Goal: Entertainment & Leisure: Browse casually

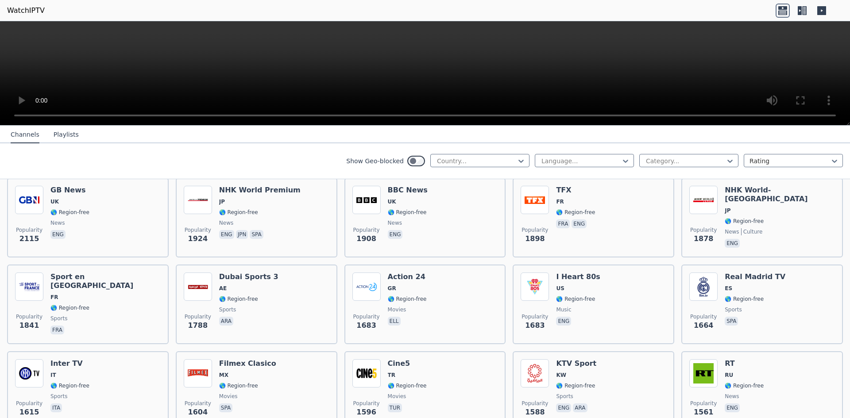
scroll to position [550, 0]
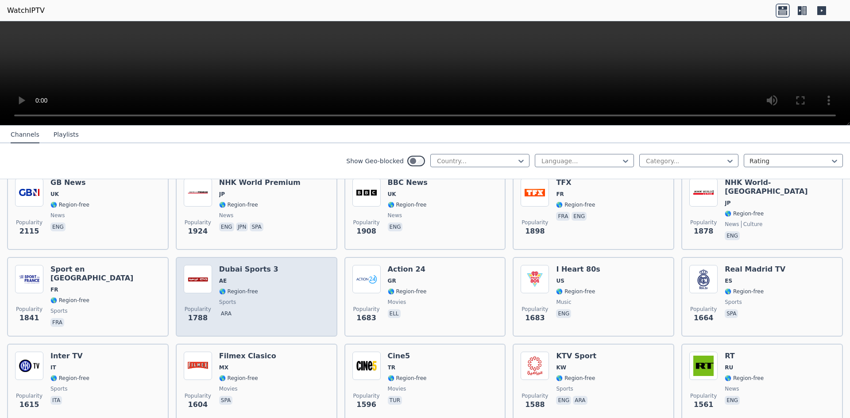
click at [258, 279] on div "Dubai Sports 3 AE 🌎 Region-free sports ara" at bounding box center [248, 297] width 59 height 64
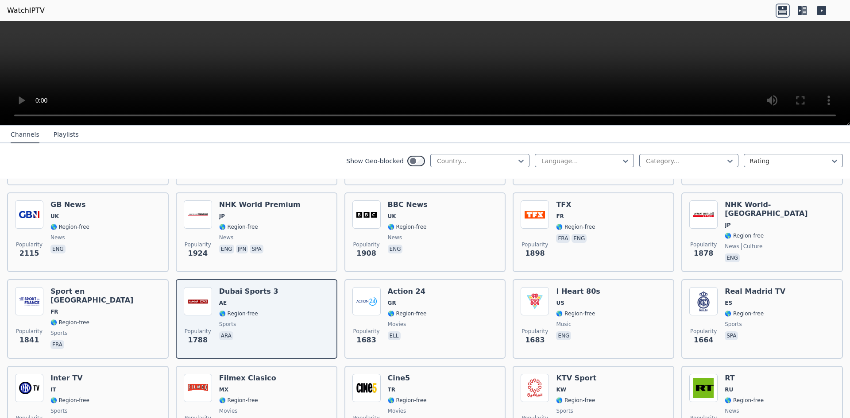
scroll to position [624, 0]
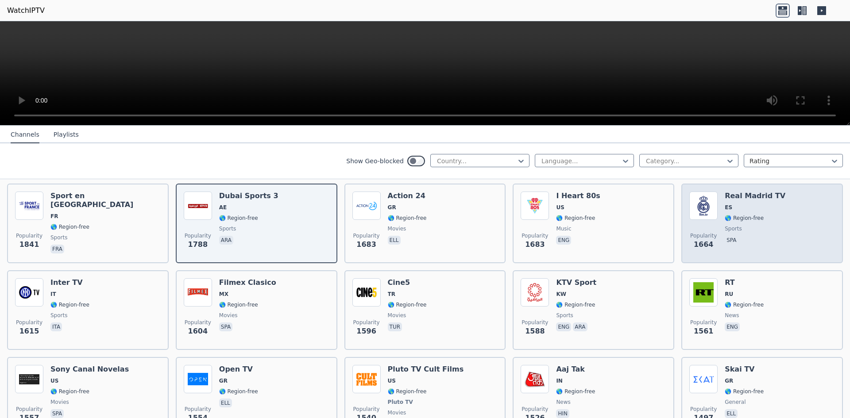
drag, startPoint x: 756, startPoint y: 207, endPoint x: 761, endPoint y: 207, distance: 4.9
click at [757, 207] on div "Real Madrid TV ES 🌎 Region-free sports spa" at bounding box center [754, 224] width 61 height 64
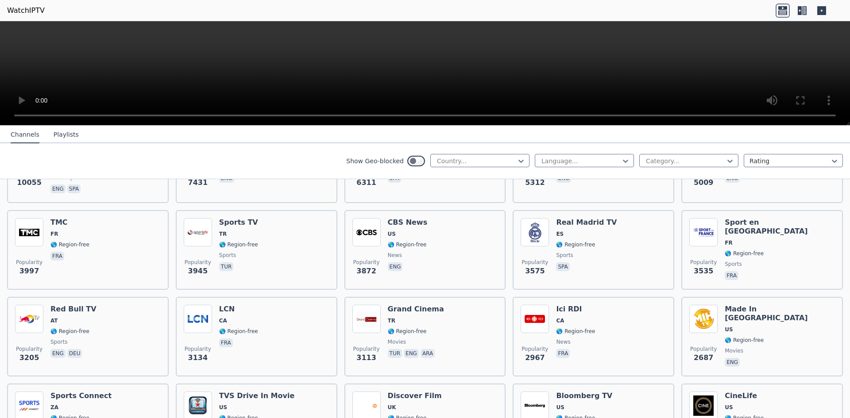
scroll to position [0, 0]
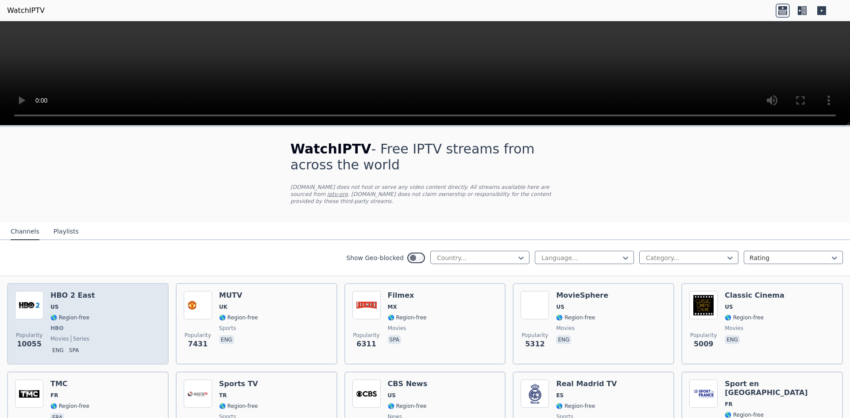
click at [116, 313] on div "Popularity 10055 HBO 2 East US 🌎 Region-free HBO movies series eng spa" at bounding box center [88, 323] width 146 height 65
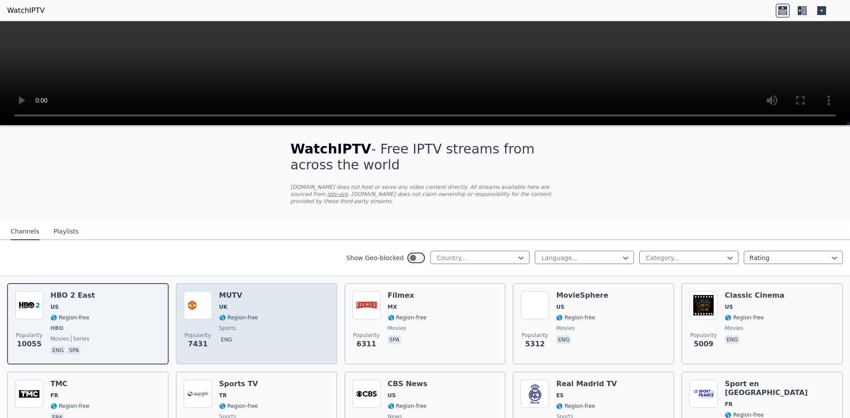
click at [262, 312] on div "Popularity 7431 MUTV [GEOGRAPHIC_DATA] 🌎 Region-free sports eng" at bounding box center [257, 323] width 146 height 65
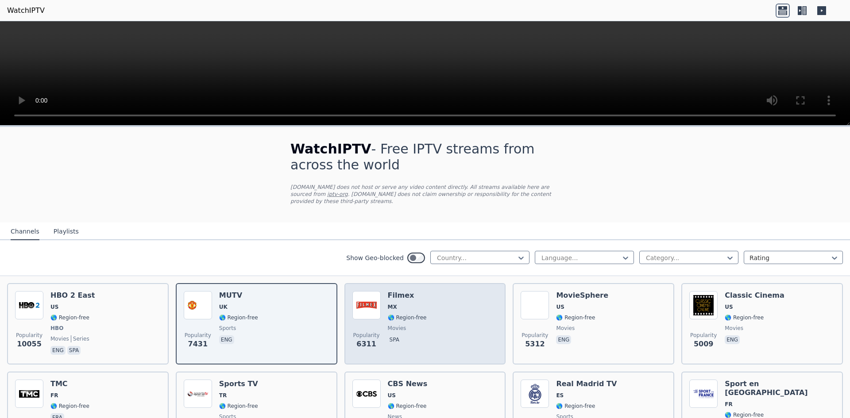
click at [392, 304] on span "MX" at bounding box center [392, 307] width 9 height 7
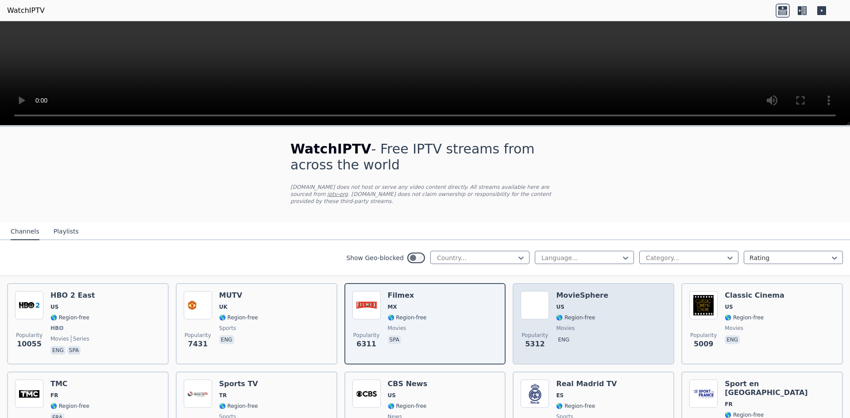
click at [587, 325] on span "movies" at bounding box center [582, 328] width 52 height 7
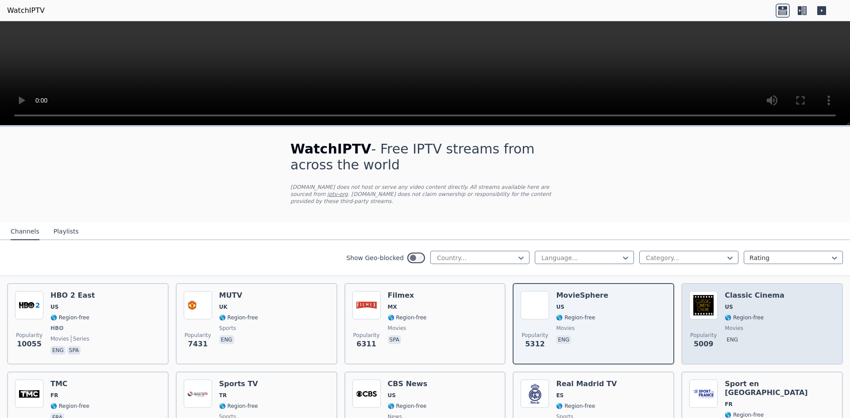
click at [740, 314] on span "🌎 Region-free" at bounding box center [743, 317] width 39 height 7
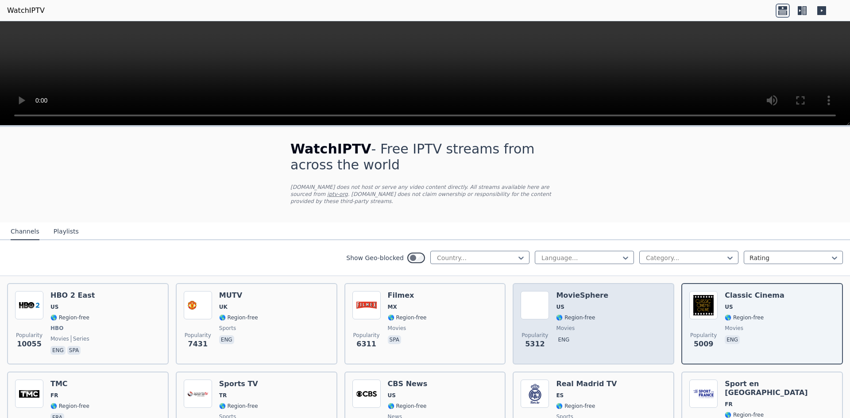
click at [615, 304] on div "Popularity 5312 MovieSphere US 🌎 Region-free movies eng" at bounding box center [593, 323] width 146 height 65
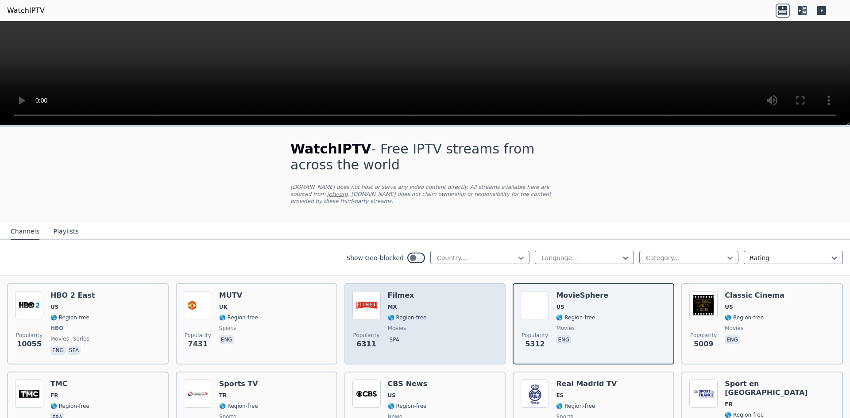
click at [399, 304] on span "MX" at bounding box center [407, 307] width 39 height 7
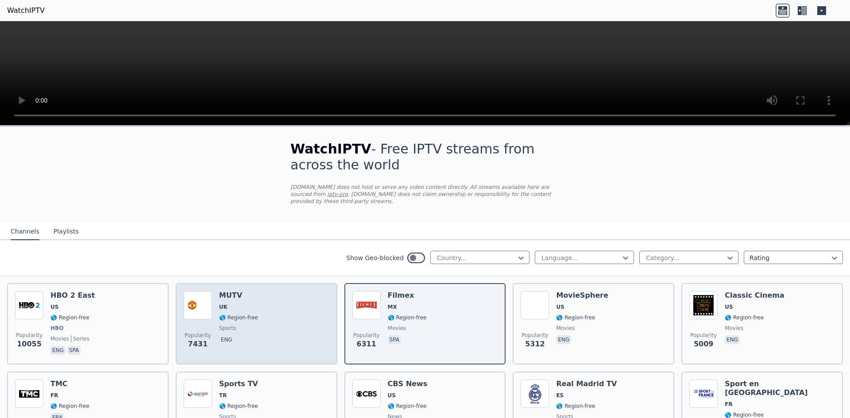
click at [216, 318] on div "Popularity 7431 MUTV [GEOGRAPHIC_DATA] 🌎 Region-free sports eng" at bounding box center [257, 323] width 146 height 65
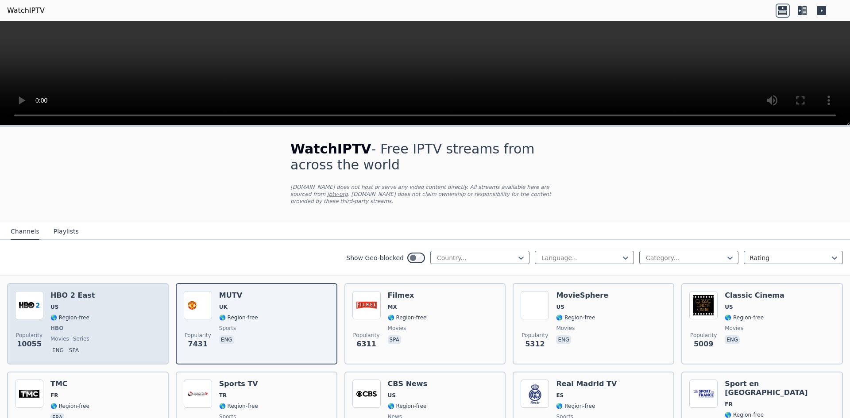
click at [96, 296] on div "Popularity 10055 HBO 2 East US 🌎 Region-free HBO movies series eng spa" at bounding box center [88, 323] width 146 height 65
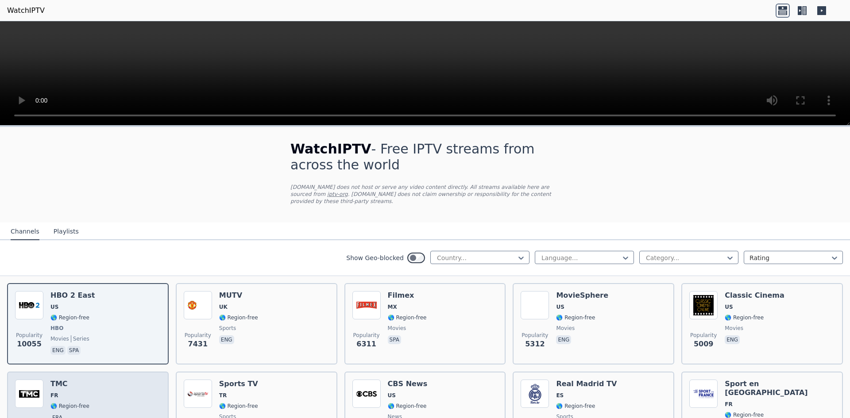
click at [54, 392] on div "TMC FR 🌎 Region-free fra" at bounding box center [69, 412] width 39 height 64
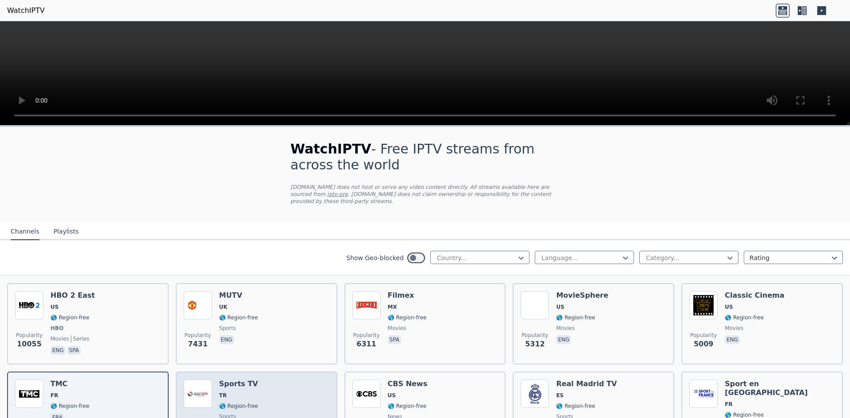
click at [293, 401] on div "Popularity 3945 Sports TV TR 🌎 Region-free sports tur" at bounding box center [257, 412] width 146 height 64
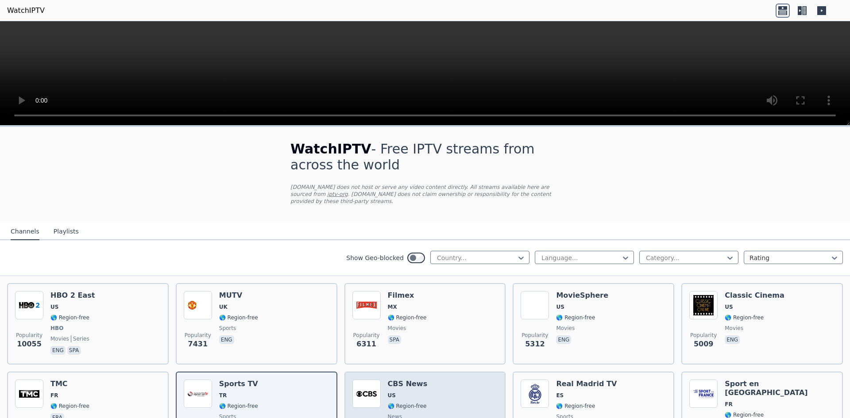
click at [463, 397] on div "Popularity 3872 CBS News US 🌎 Region-free news eng" at bounding box center [425, 412] width 146 height 64
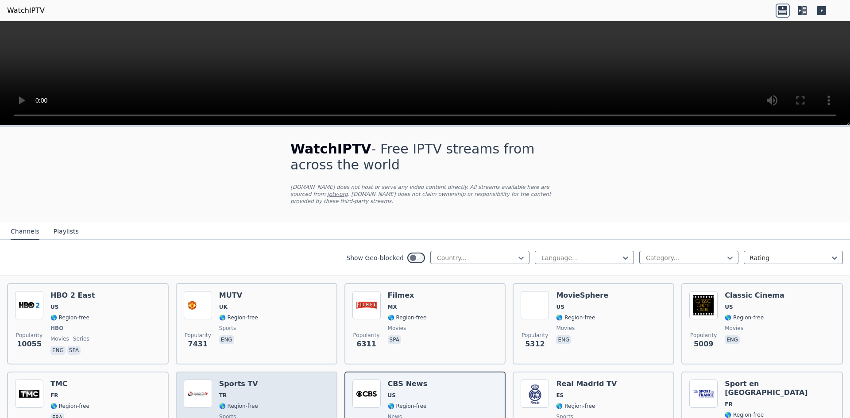
click at [320, 381] on div "Popularity 3945 Sports TV TR 🌎 Region-free sports tur" at bounding box center [257, 412] width 146 height 64
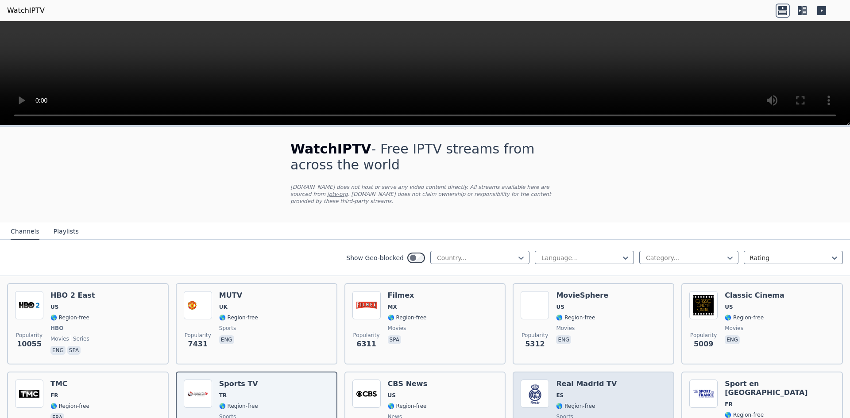
click at [596, 404] on div "Real Madrid TV ES 🌎 Region-free sports spa" at bounding box center [586, 412] width 61 height 64
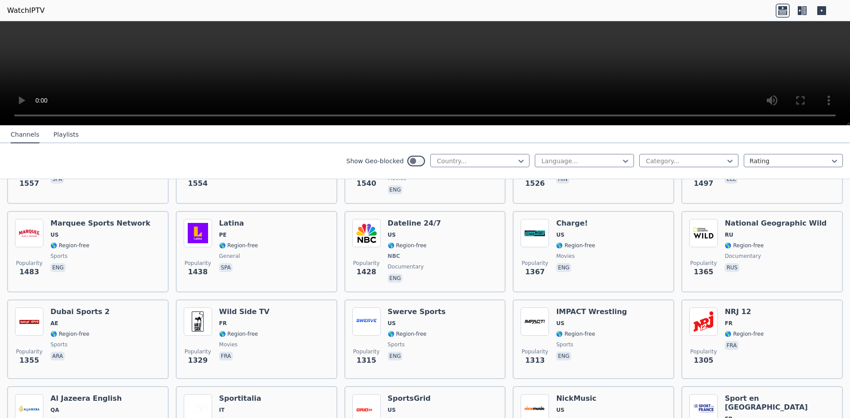
scroll to position [873, 0]
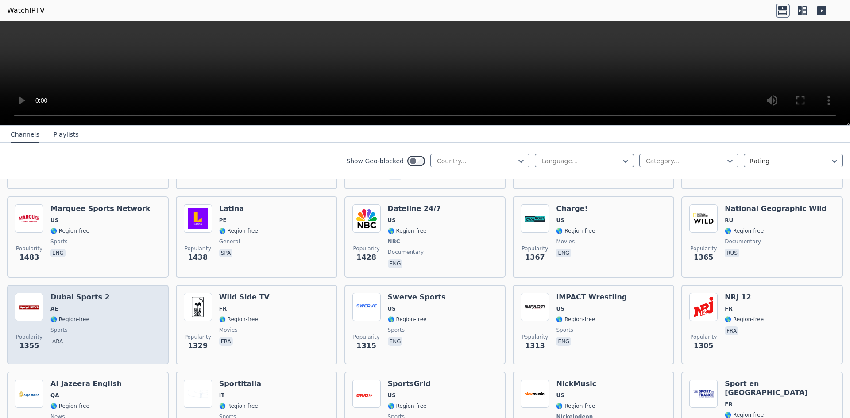
click at [52, 308] on div "Dubai Sports 2 AE 🌎 Region-free sports ara" at bounding box center [79, 325] width 59 height 64
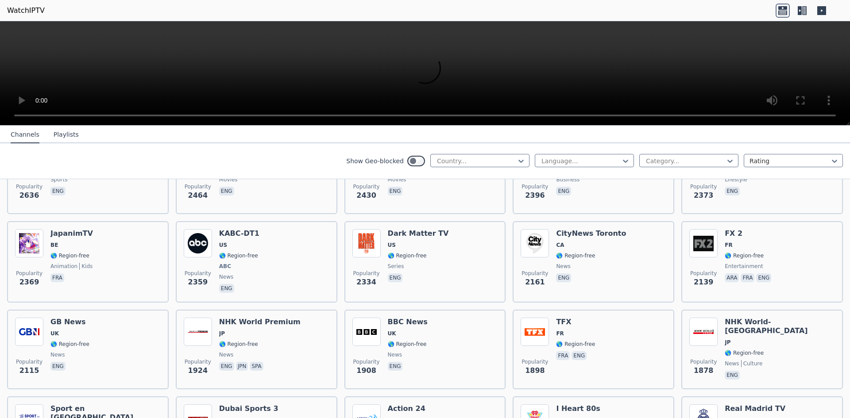
scroll to position [337, 0]
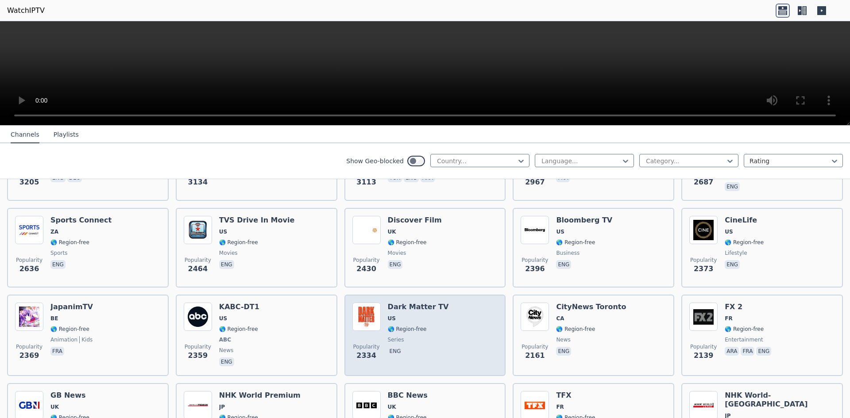
click at [407, 326] on span "🌎 Region-free" at bounding box center [407, 329] width 39 height 7
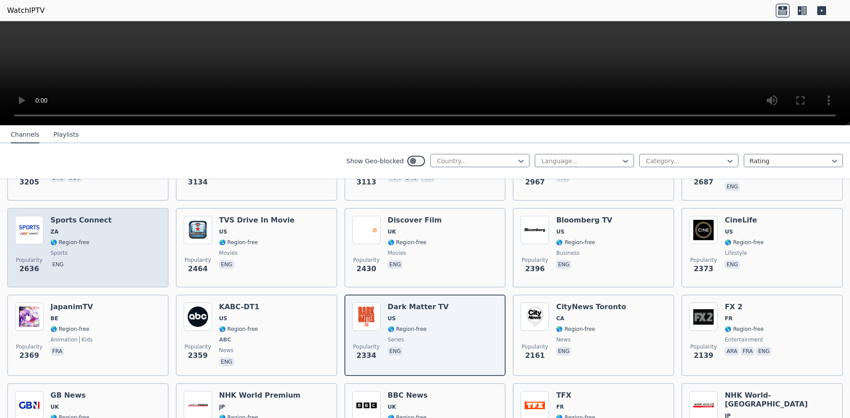
click at [97, 228] on span "ZA" at bounding box center [80, 231] width 61 height 7
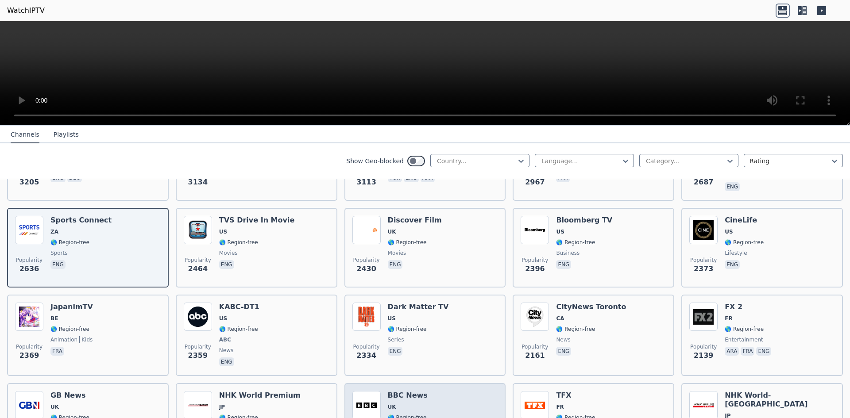
click at [441, 403] on div "Popularity 1908 BBC News UK 🌎 Region-free news eng" at bounding box center [425, 423] width 146 height 64
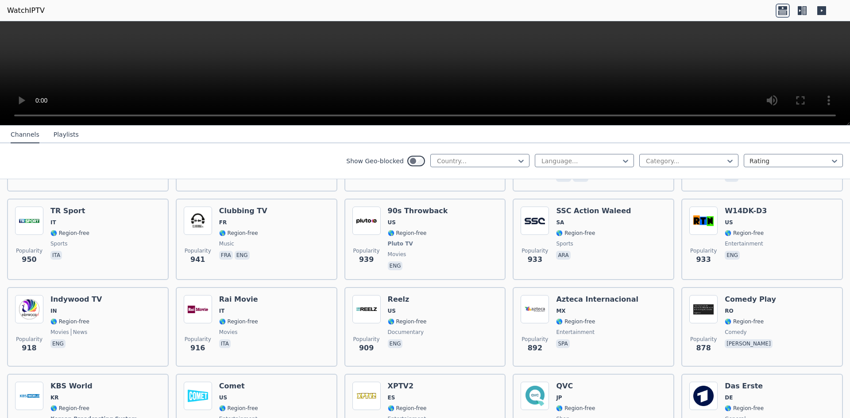
scroll to position [1636, 0]
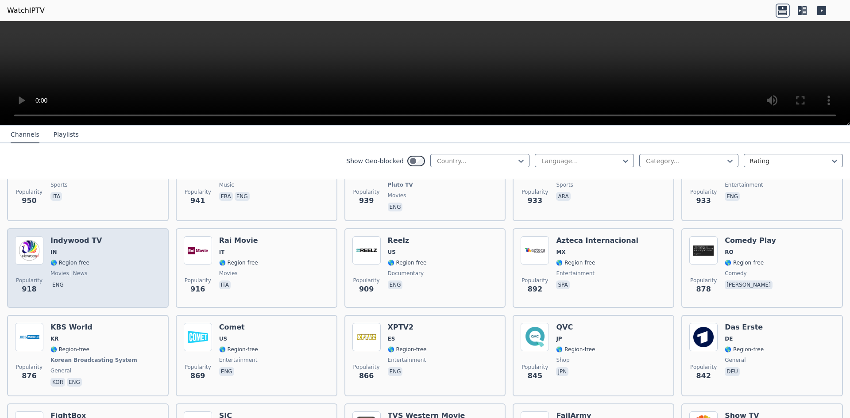
click at [92, 249] on span "IN" at bounding box center [75, 252] width 51 height 7
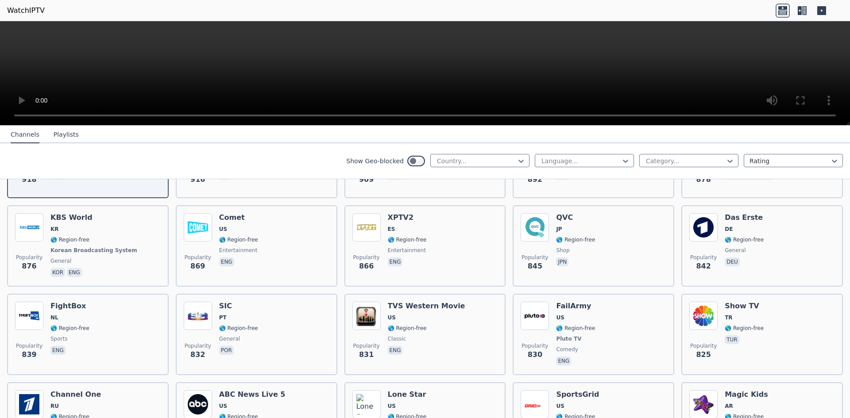
scroll to position [1753, 0]
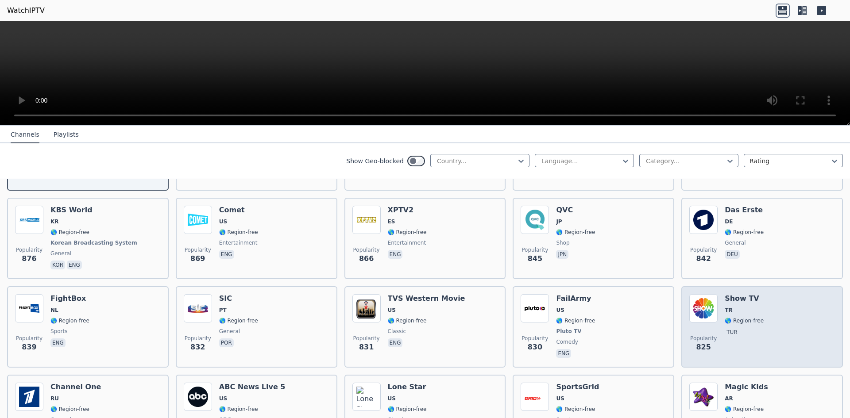
click at [758, 301] on div "Popularity 825 Show TV TR 🌎 Region-free tur" at bounding box center [762, 326] width 146 height 65
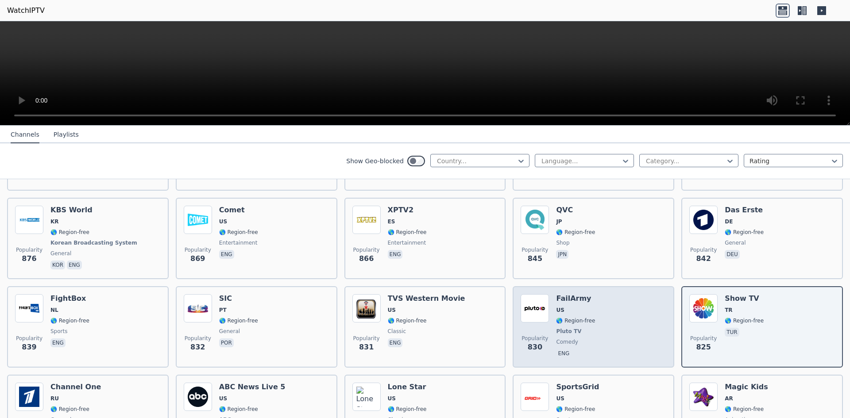
click at [568, 330] on div "FailArmy US 🌎 Region-free Pluto TV comedy eng" at bounding box center [575, 326] width 39 height 65
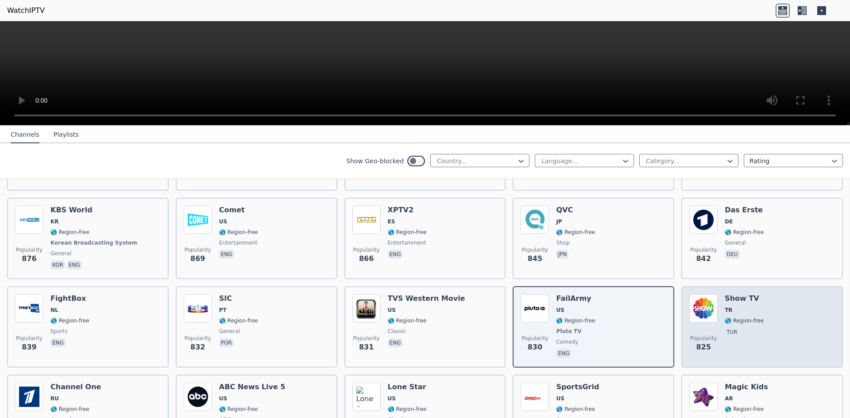
click at [783, 312] on div "Popularity 825 Show TV TR 🌎 Region-free tur" at bounding box center [762, 326] width 146 height 65
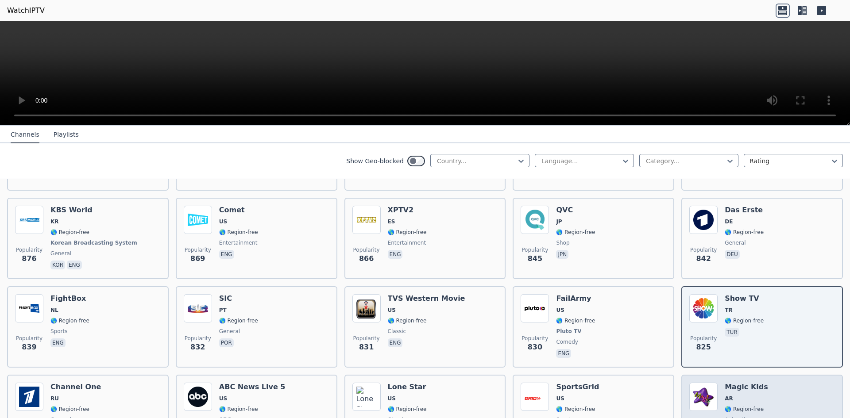
click at [772, 391] on div "Popularity 790 Magic Kids AR 🌎 Region-free animation spa" at bounding box center [762, 415] width 146 height 65
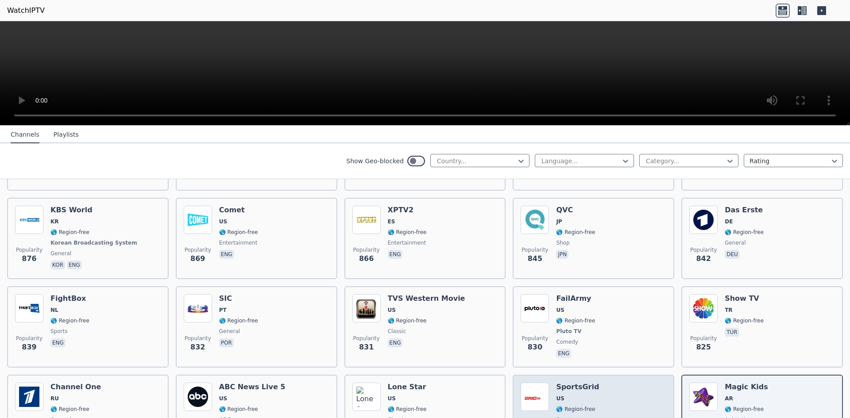
click at [590, 400] on div "Popularity 791 SportsGrid US 🌎 Region-free sports eng" at bounding box center [593, 415] width 146 height 65
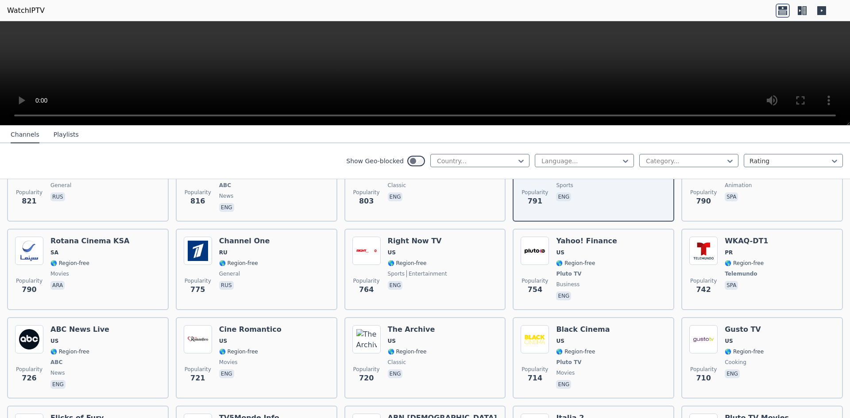
scroll to position [1995, 0]
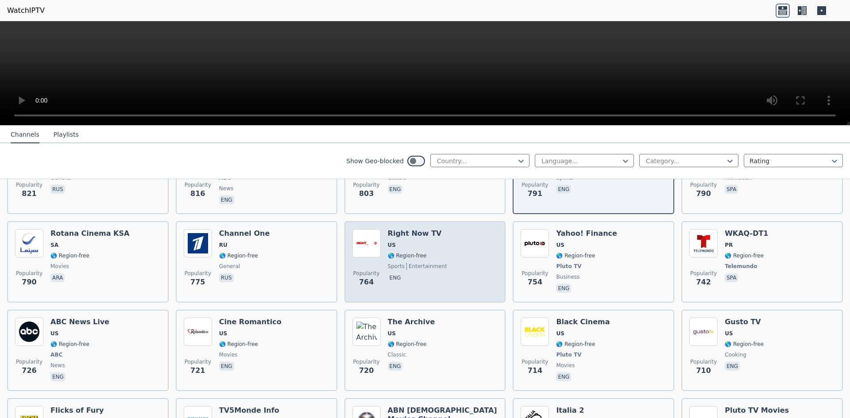
click at [434, 273] on span "eng" at bounding box center [417, 278] width 59 height 11
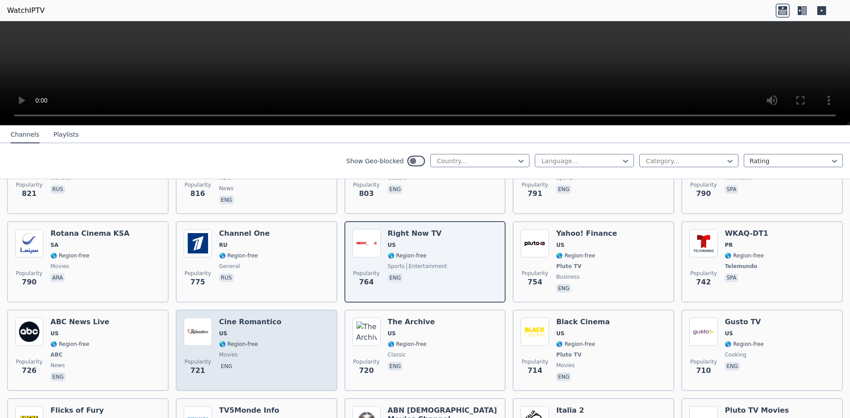
click at [226, 344] on div "Cine Romantico US 🌎 Region-free movies eng" at bounding box center [250, 350] width 62 height 65
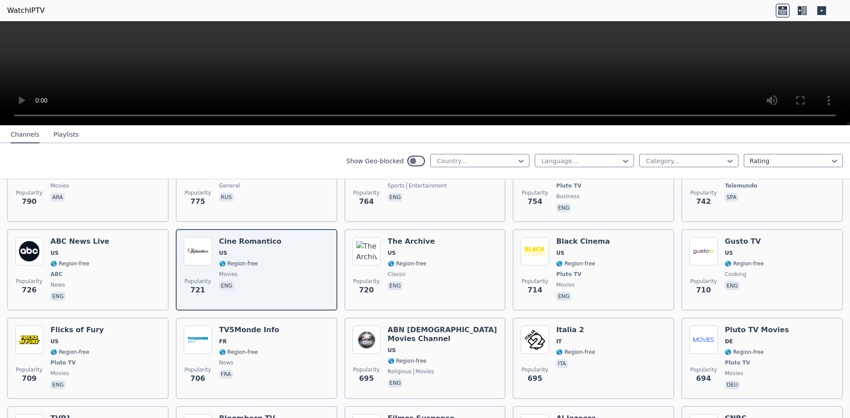
scroll to position [2068, 0]
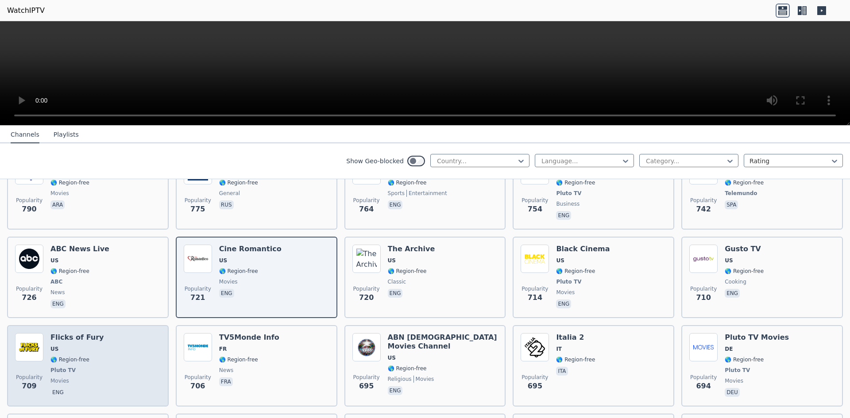
click at [76, 356] on span "🌎 Region-free" at bounding box center [69, 359] width 39 height 7
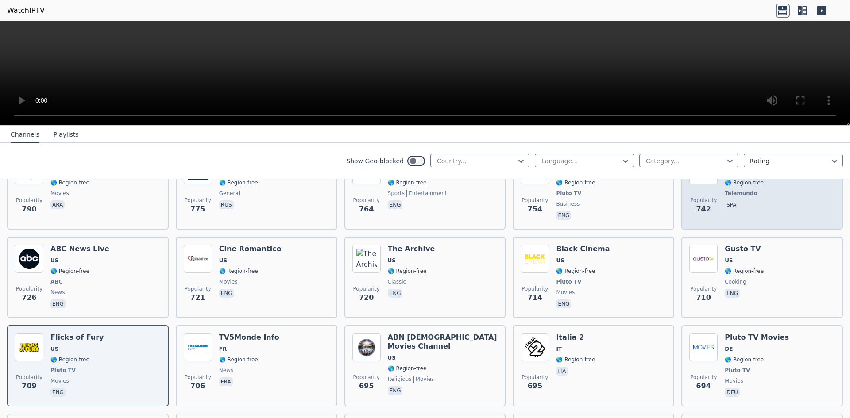
click at [761, 197] on div "Popularity 742 WKAQ-DT1 PR 🌎 Region-free Telemundo spa" at bounding box center [762, 188] width 146 height 65
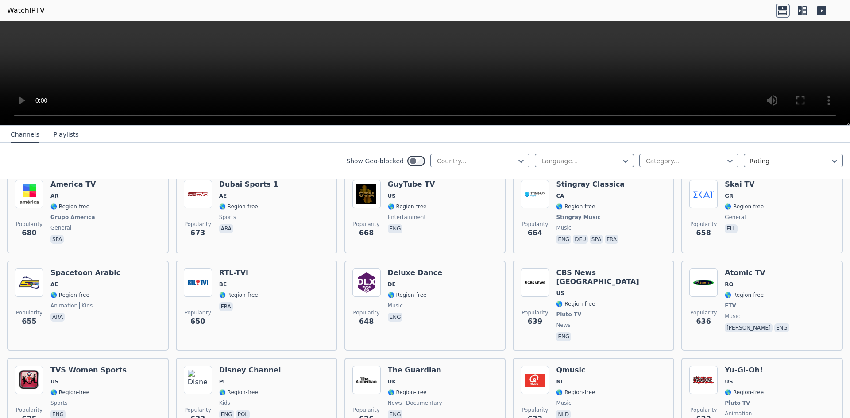
scroll to position [2391, 0]
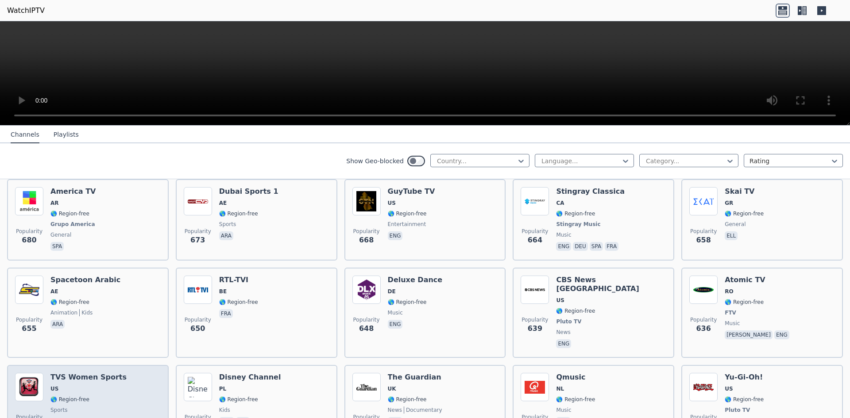
click at [88, 385] on span "US" at bounding box center [88, 388] width 76 height 7
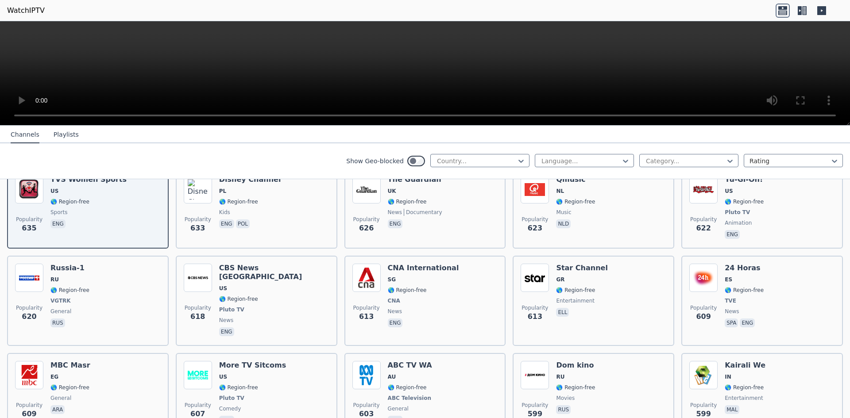
scroll to position [2574, 0]
